Goal: Information Seeking & Learning: Learn about a topic

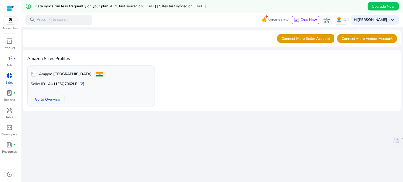
click at [13, 21] on img at bounding box center [10, 21] width 14 height 8
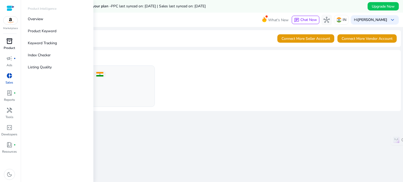
click at [12, 43] on span "inventory_2" at bounding box center [9, 41] width 6 height 6
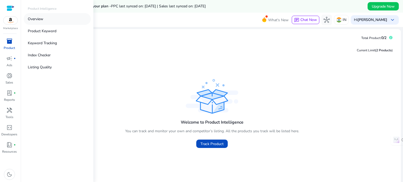
click at [60, 20] on link "Overview" at bounding box center [57, 19] width 67 height 12
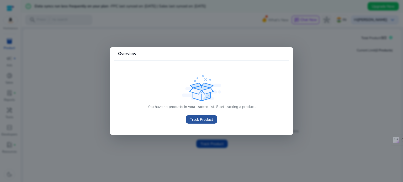
click at [197, 119] on span "Track Product" at bounding box center [201, 120] width 23 height 6
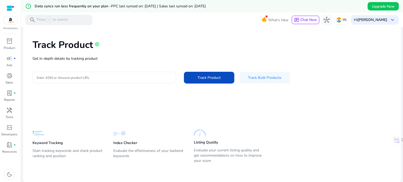
scroll to position [20, 0]
click at [9, 45] on div "inventory_2" at bounding box center [9, 41] width 15 height 8
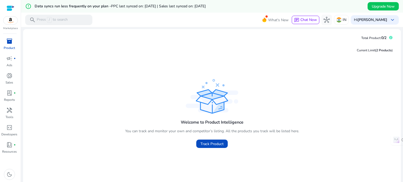
click at [6, 41] on span "inventory_2" at bounding box center [9, 41] width 6 height 6
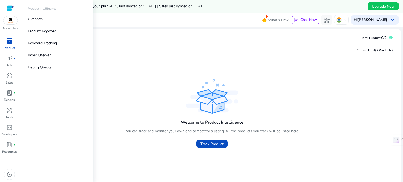
click at [15, 45] on link "inventory_2 Product" at bounding box center [9, 45] width 19 height 17
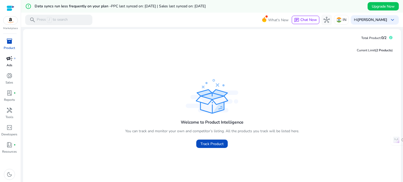
click at [10, 63] on p "Ads" at bounding box center [10, 65] width 6 height 5
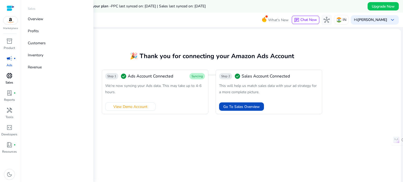
click at [11, 80] on div "donut_small" at bounding box center [9, 76] width 15 height 8
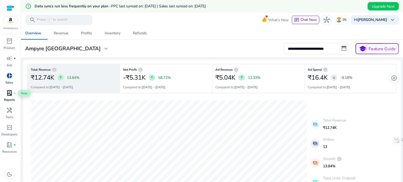
click at [12, 95] on span "lab_profile" at bounding box center [9, 93] width 6 height 6
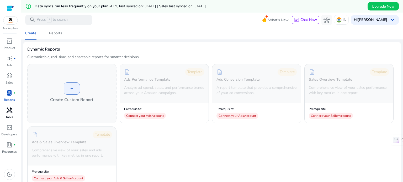
click at [10, 115] on p "Tools" at bounding box center [10, 117] width 8 height 5
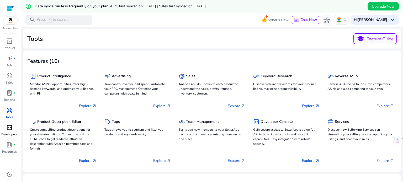
click at [8, 131] on span "code_blocks" at bounding box center [9, 128] width 6 height 6
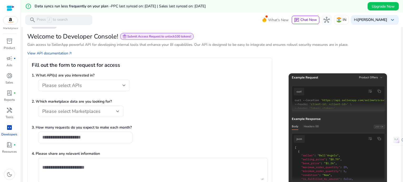
scroll to position [40, 0]
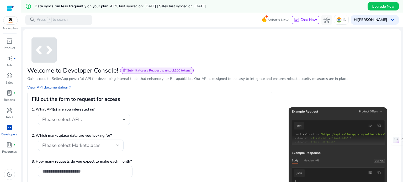
scroll to position [40, 0]
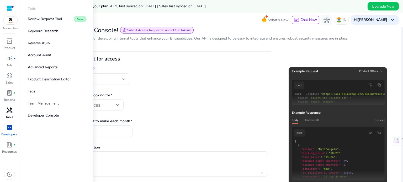
click at [11, 112] on span "handyman" at bounding box center [9, 110] width 6 height 6
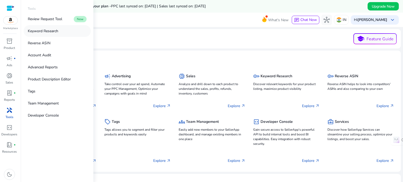
click at [54, 32] on p "Keyword Research" at bounding box center [43, 31] width 30 height 6
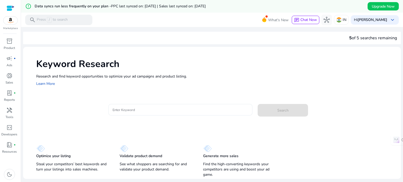
click at [148, 113] on div at bounding box center [181, 110] width 136 height 12
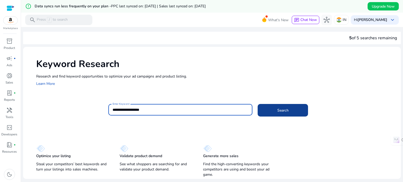
type input "**********"
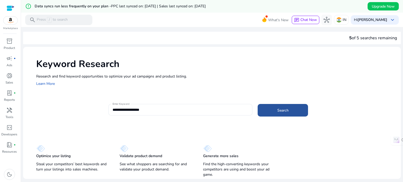
click at [274, 109] on span at bounding box center [283, 110] width 50 height 13
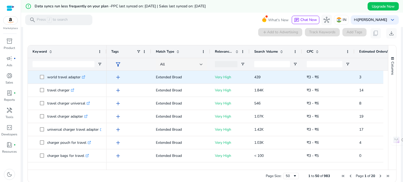
scroll to position [75, 0]
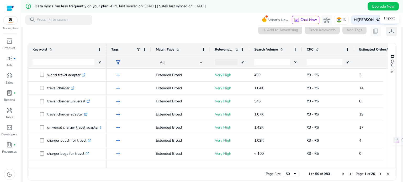
click at [390, 29] on span "download" at bounding box center [392, 31] width 6 height 6
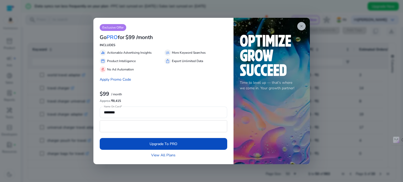
click at [302, 25] on span "close" at bounding box center [302, 26] width 4 height 4
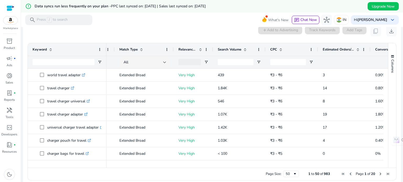
scroll to position [0, 0]
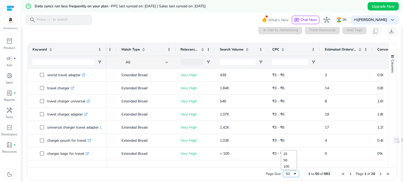
click at [296, 175] on div "50" at bounding box center [291, 174] width 16 height 6
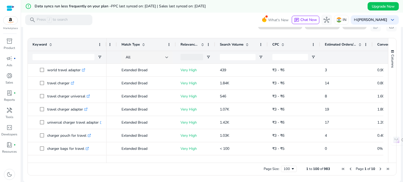
scroll to position [0, 62]
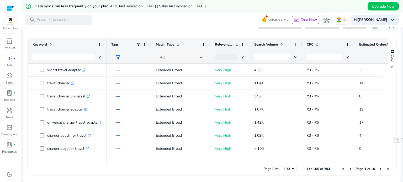
click at [177, 43] on span at bounding box center [178, 45] width 4 height 4
click at [179, 45] on span at bounding box center [178, 45] width 4 height 4
click at [203, 45] on span at bounding box center [203, 45] width 4 height 4
click at [138, 45] on span at bounding box center [139, 45] width 4 height 4
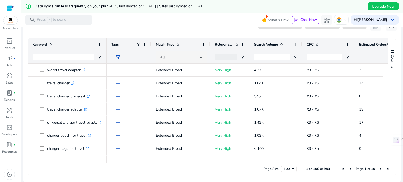
click at [202, 24] on mat-toolbar "search Press / to search What's New chat Chat Now hub IN Hi swapnali keyboard_a…" at bounding box center [212, 20] width 382 height 14
drag, startPoint x: 317, startPoint y: 159, endPoint x: 348, endPoint y: 161, distance: 31.6
click at [348, 161] on div at bounding box center [245, 160] width 277 height 5
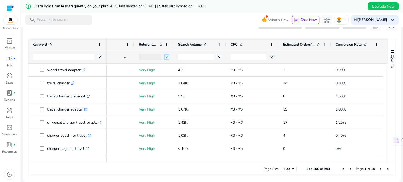
click at [166, 57] on span "Open Filter Menu" at bounding box center [167, 57] width 4 height 4
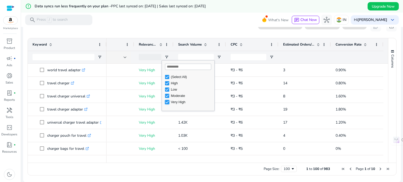
type input "**********"
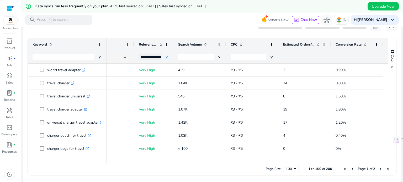
click at [189, 25] on mat-toolbar "search Press / to search What's New chat Chat Now hub IN Hi swapnali keyboard_a…" at bounding box center [212, 20] width 382 height 14
click at [316, 45] on span at bounding box center [318, 45] width 4 height 4
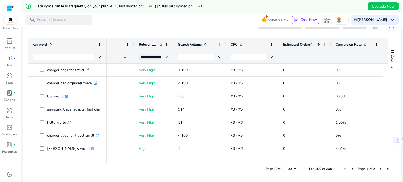
click at [316, 45] on span at bounding box center [318, 45] width 4 height 4
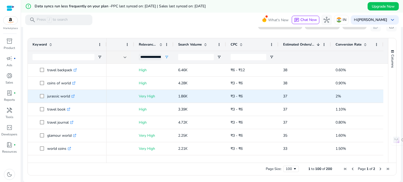
scroll to position [472, 0]
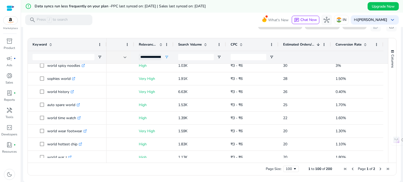
click at [379, 169] on span "Next Page" at bounding box center [381, 169] width 4 height 4
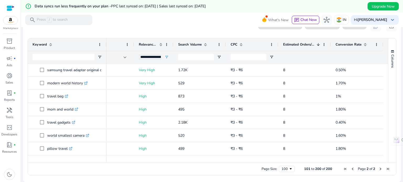
click at [351, 169] on span "Previous Page" at bounding box center [353, 169] width 4 height 4
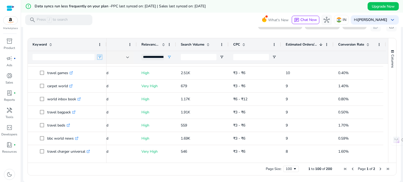
click at [99, 58] on span "Open Filter Menu" at bounding box center [100, 57] width 4 height 4
click at [132, 68] on div "Contains" at bounding box center [119, 67] width 32 height 4
click at [120, 75] on input "Filter Value" at bounding box center [120, 75] width 41 height 6
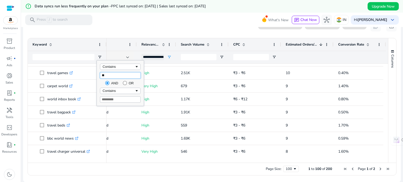
type input "***"
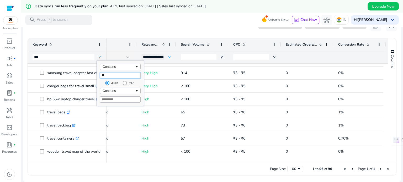
type input "*"
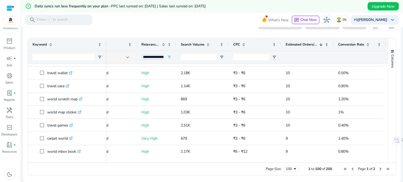
click at [82, 39] on div "Keyword" at bounding box center [67, 44] width 69 height 13
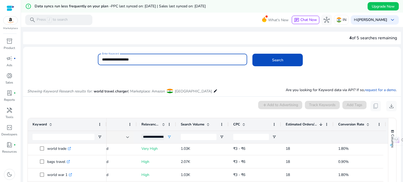
drag, startPoint x: 139, startPoint y: 60, endPoint x: 89, endPoint y: 58, distance: 49.7
click at [89, 58] on div "**********" at bounding box center [210, 62] width 374 height 17
type input "**********"
click at [260, 57] on span at bounding box center [278, 60] width 50 height 13
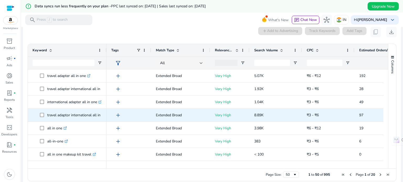
scroll to position [75, 0]
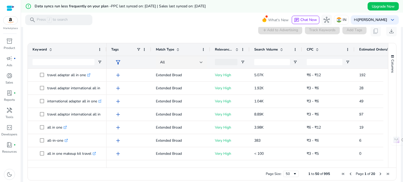
click at [237, 50] on span at bounding box center [237, 50] width 4 height 4
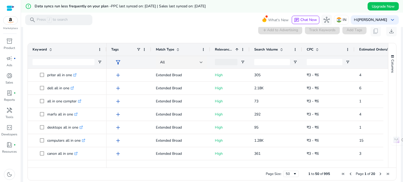
click at [237, 50] on span at bounding box center [237, 50] width 4 height 4
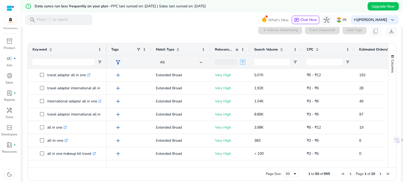
click at [243, 62] on span "Open Filter Menu" at bounding box center [243, 62] width 4 height 4
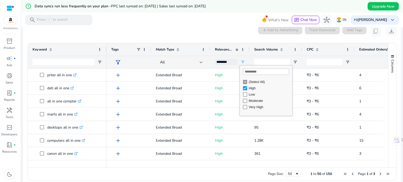
click at [247, 108] on div "Very High" at bounding box center [267, 107] width 49 height 6
type input "**********"
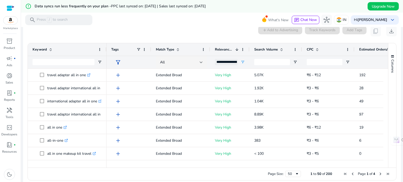
click at [242, 33] on div "0 keyword(s) selected add Add to Advertising Track Keywords Add Tags content_co…" at bounding box center [212, 31] width 370 height 11
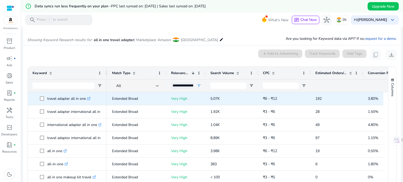
scroll to position [51, 0]
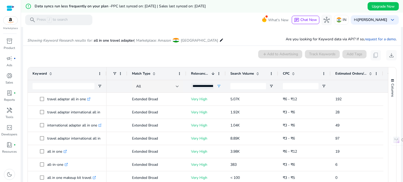
drag, startPoint x: 106, startPoint y: 79, endPoint x: 127, endPoint y: 77, distance: 20.5
click at [127, 77] on div at bounding box center [127, 73] width 2 height 13
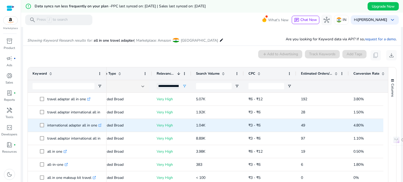
scroll to position [0, 83]
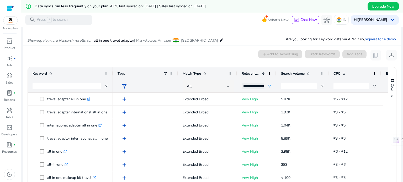
drag, startPoint x: 106, startPoint y: 71, endPoint x: 112, endPoint y: 69, distance: 7.1
click at [112, 69] on div at bounding box center [113, 73] width 2 height 13
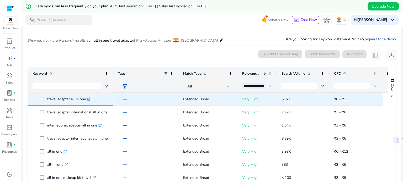
click at [90, 98] on icon ".st0{fill:#2c8af8}" at bounding box center [88, 99] width 3 height 3
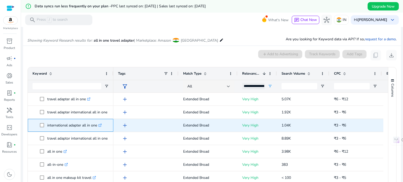
click at [101, 125] on icon ".st0{fill:#2c8af8}" at bounding box center [99, 125] width 3 height 3
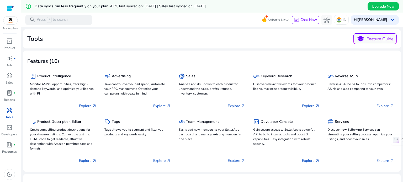
scroll to position [56, 0]
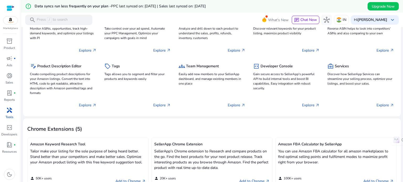
click at [10, 109] on span "handyman" at bounding box center [9, 110] width 6 height 6
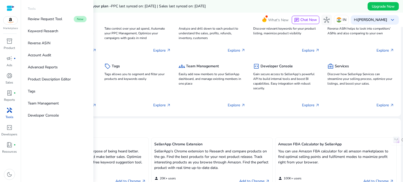
scroll to position [0, 0]
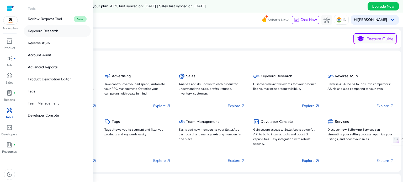
click at [53, 33] on p "Keyword Research" at bounding box center [43, 31] width 30 height 6
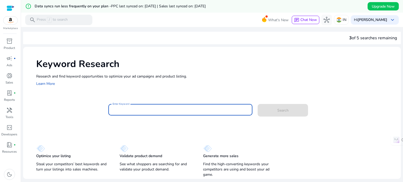
click at [149, 111] on input "Enter Keyword" at bounding box center [181, 110] width 136 height 6
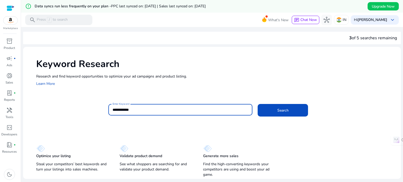
type input "**********"
click at [133, 109] on input "**********" at bounding box center [181, 110] width 136 height 6
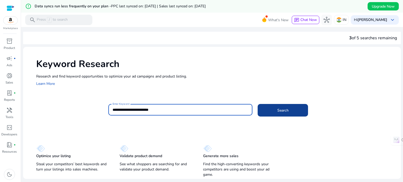
type input "**********"
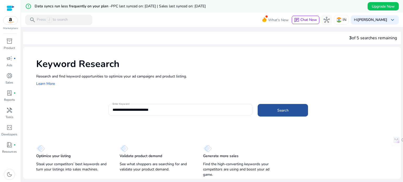
click at [274, 105] on span at bounding box center [283, 110] width 50 height 13
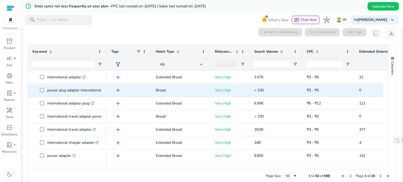
scroll to position [75, 0]
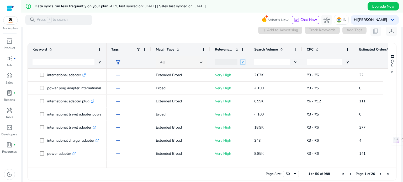
click at [241, 62] on span "Open Filter Menu" at bounding box center [243, 62] width 4 height 4
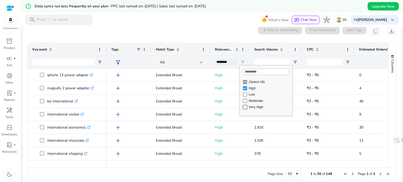
type input "**********"
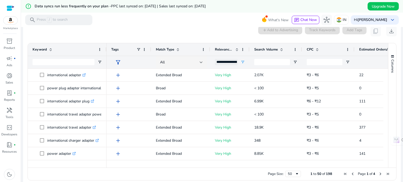
click at [235, 30] on div "0 keyword(s) selected add Add to Advertising Track Keywords Add Tags content_co…" at bounding box center [212, 31] width 370 height 11
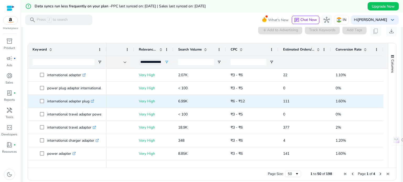
scroll to position [0, 78]
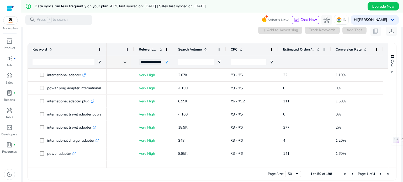
click at [317, 49] on span at bounding box center [318, 50] width 4 height 4
click at [316, 50] on span at bounding box center [318, 50] width 4 height 4
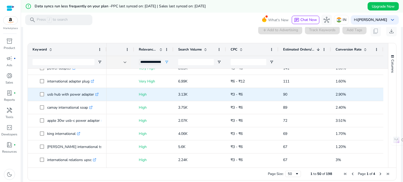
scroll to position [0, 0]
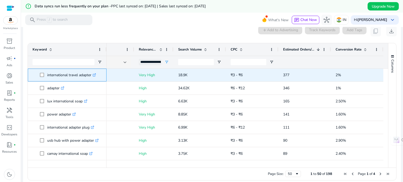
click at [95, 75] on icon ".st0{fill:#2c8af8}" at bounding box center [94, 75] width 3 height 3
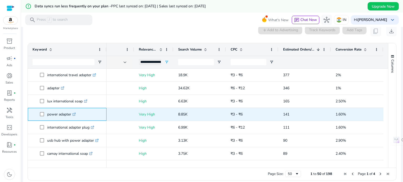
click at [75, 114] on icon ".st0{fill:#2c8af8}" at bounding box center [73, 114] width 3 height 3
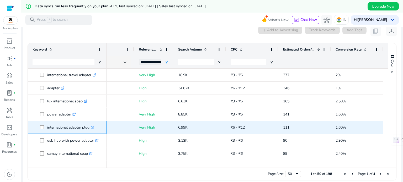
click at [94, 128] on icon ".st0{fill:#2c8af8}" at bounding box center [92, 127] width 3 height 3
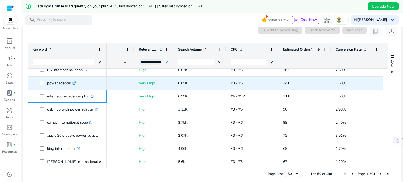
scroll to position [32, 0]
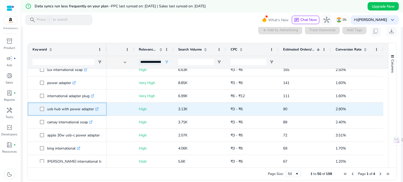
click at [97, 109] on icon ".st0{fill:#2c8af8}" at bounding box center [96, 109] width 3 height 3
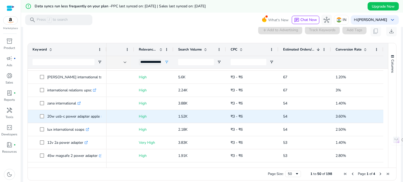
scroll to position [123, 0]
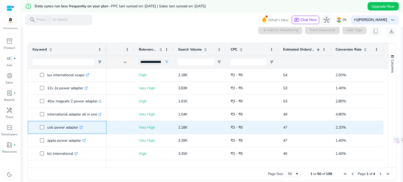
click at [81, 128] on icon at bounding box center [81, 128] width 3 height 3
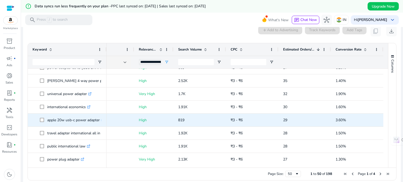
scroll to position [346, 0]
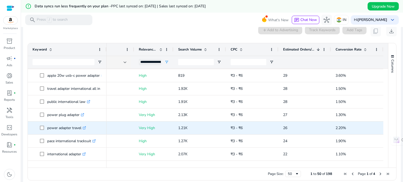
click at [85, 127] on icon at bounding box center [84, 128] width 3 height 3
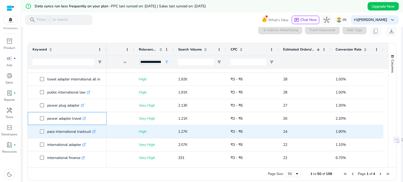
scroll to position [394, 0]
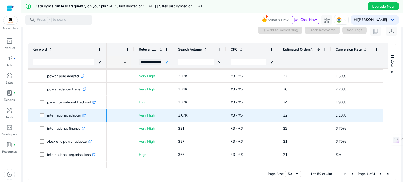
click at [85, 115] on icon at bounding box center [85, 115] width 2 height 2
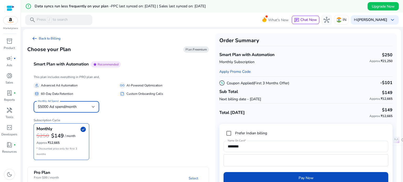
click at [92, 104] on div at bounding box center [93, 107] width 3 height 6
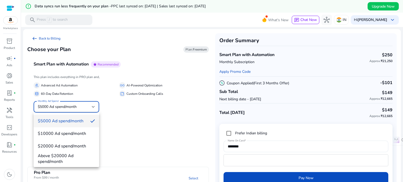
click at [127, 107] on div at bounding box center [201, 91] width 403 height 182
